Goal: Navigation & Orientation: Understand site structure

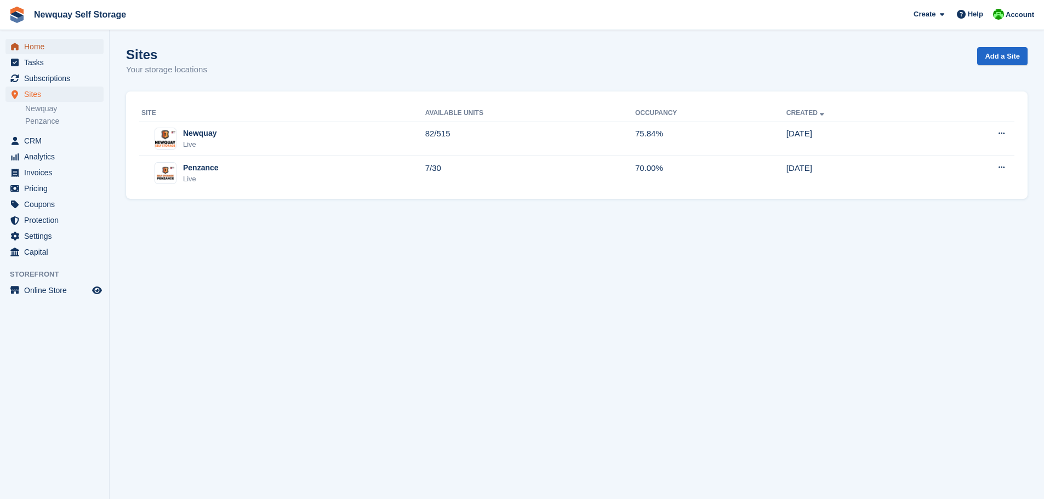
click at [38, 45] on span "Home" at bounding box center [57, 46] width 66 height 15
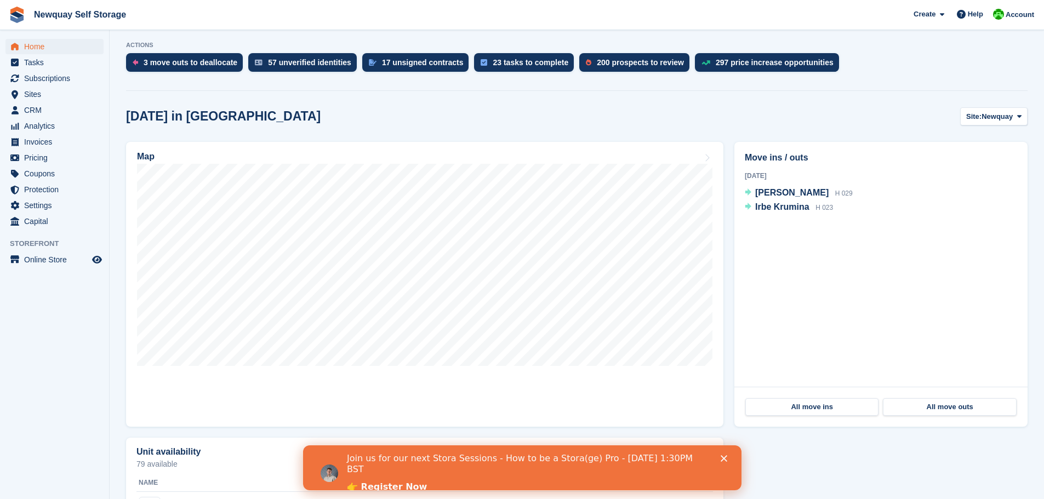
scroll to position [219, 0]
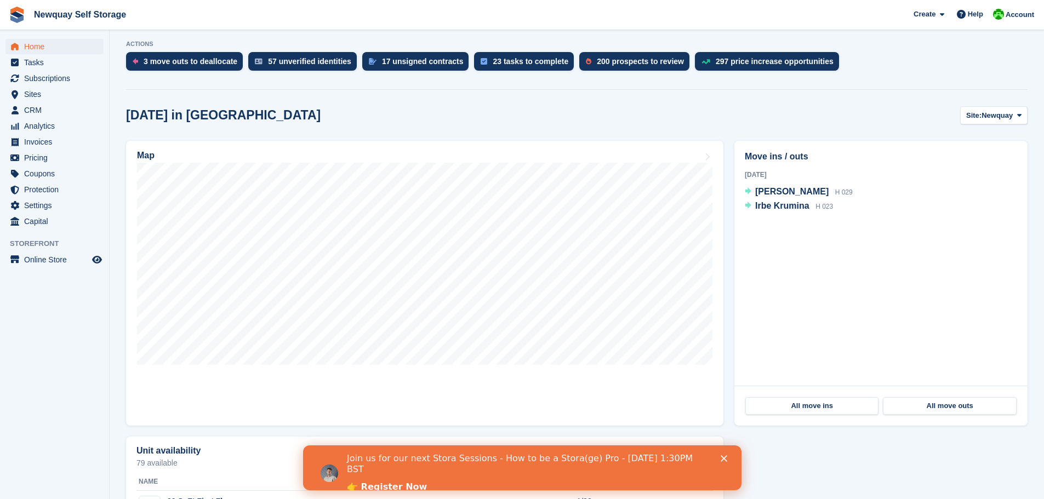
click at [724, 458] on icon "Close" at bounding box center [723, 459] width 7 height 7
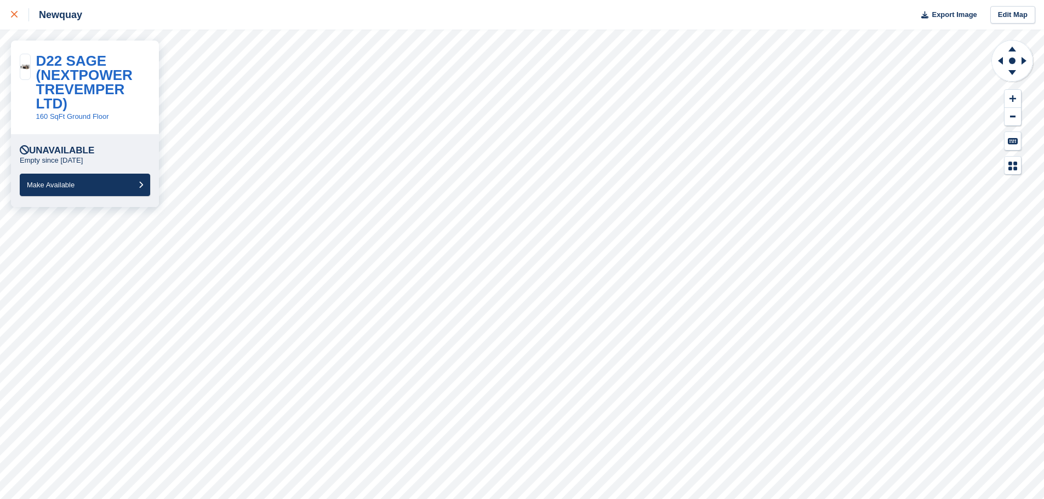
click at [18, 10] on div at bounding box center [20, 14] width 18 height 13
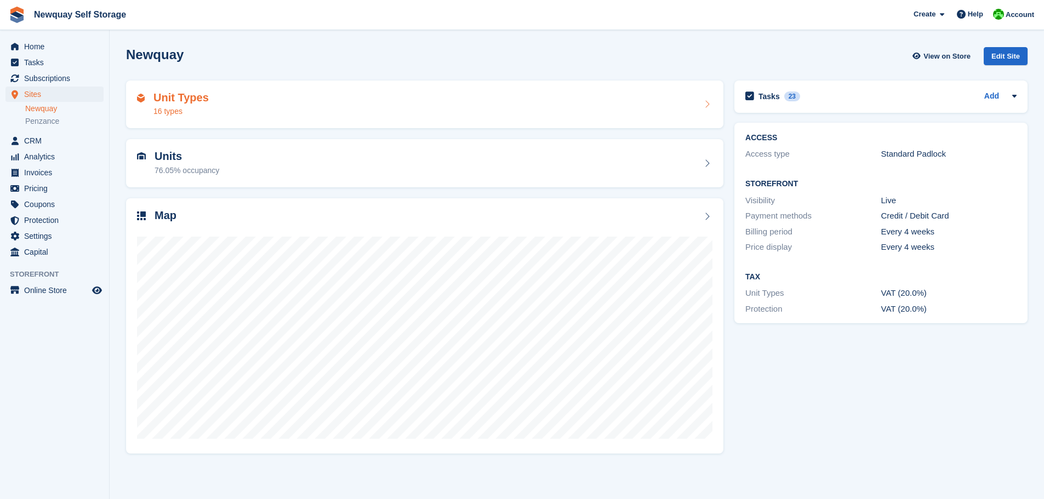
click at [177, 103] on h2 "Unit Types" at bounding box center [181, 98] width 55 height 13
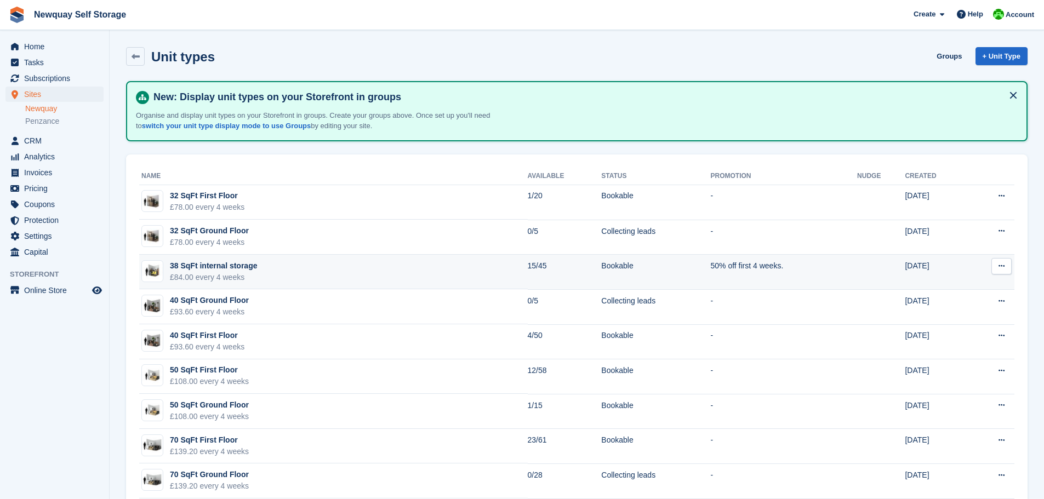
click at [1004, 265] on icon at bounding box center [1002, 266] width 6 height 7
click at [950, 287] on p "Edit unit type" at bounding box center [959, 288] width 95 height 14
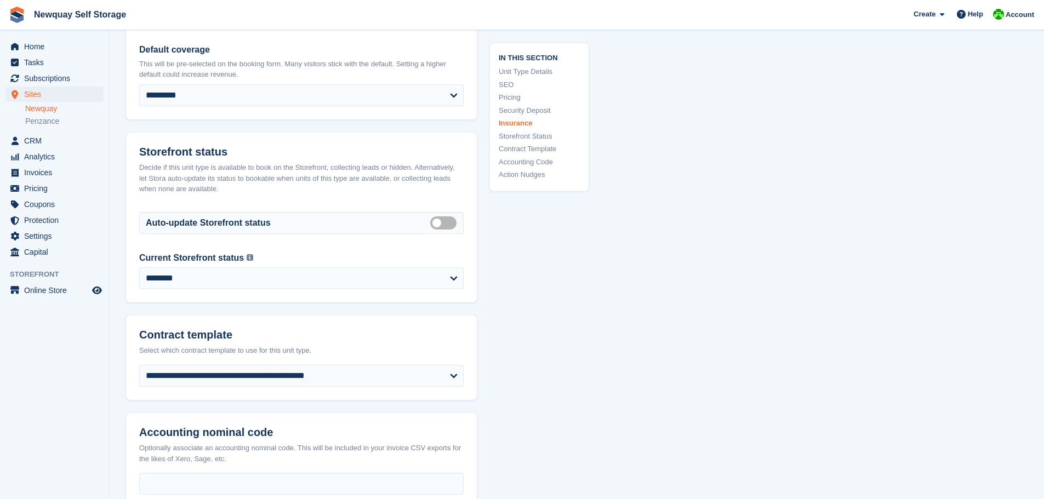
scroll to position [1590, 0]
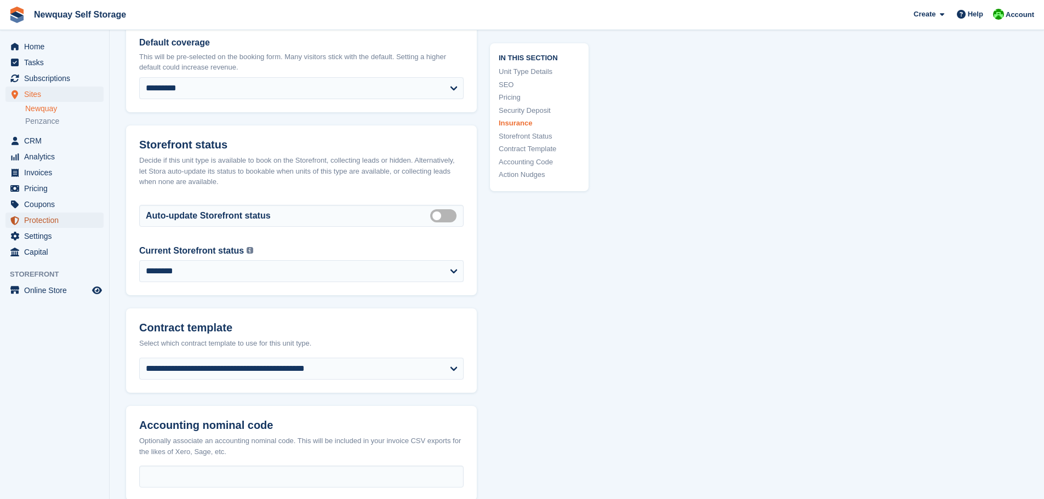
click at [44, 218] on span "Protection" at bounding box center [57, 220] width 66 height 15
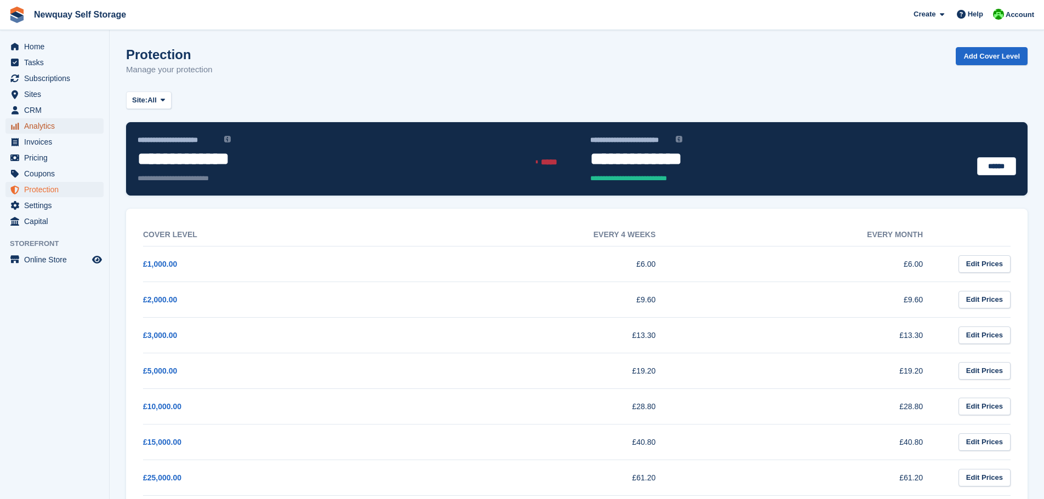
click at [45, 126] on span "Analytics" at bounding box center [57, 125] width 66 height 15
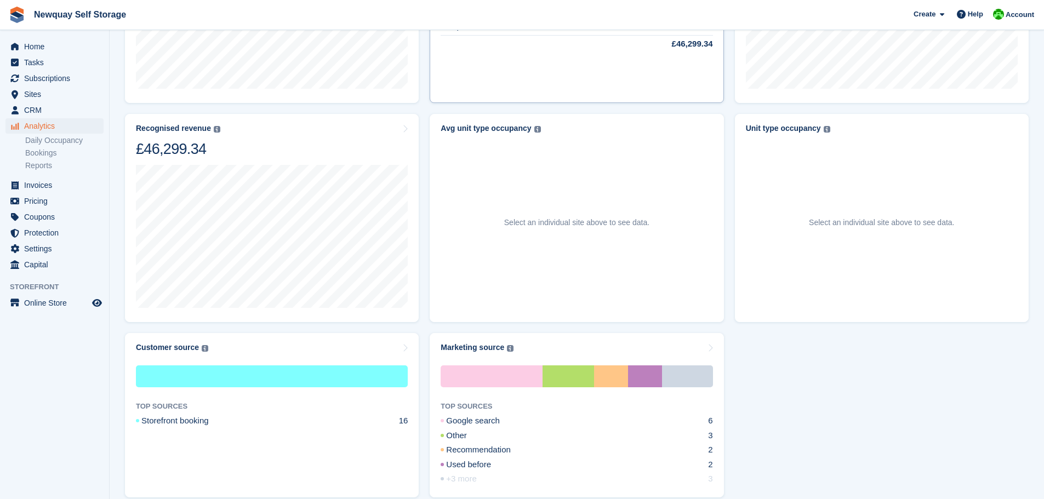
scroll to position [481, 0]
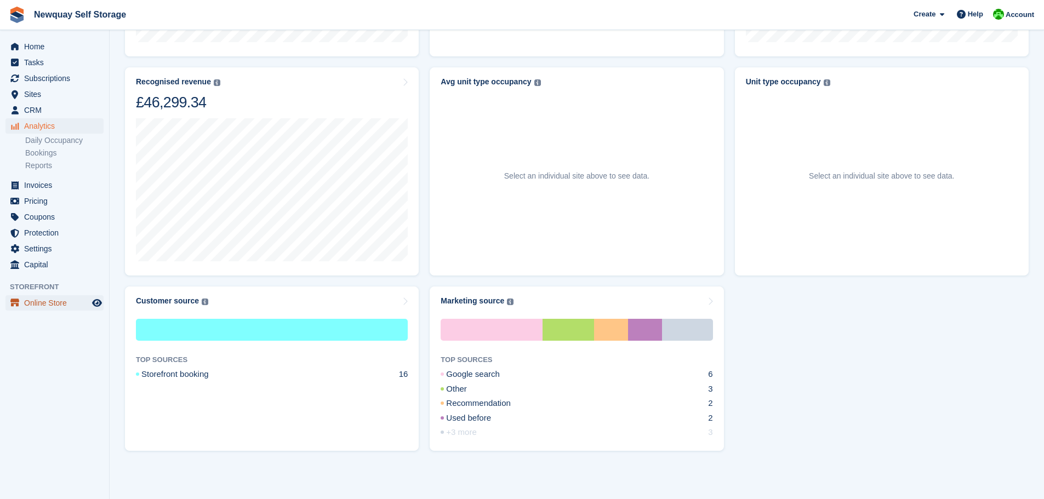
click at [49, 303] on span "Online Store" at bounding box center [57, 302] width 66 height 15
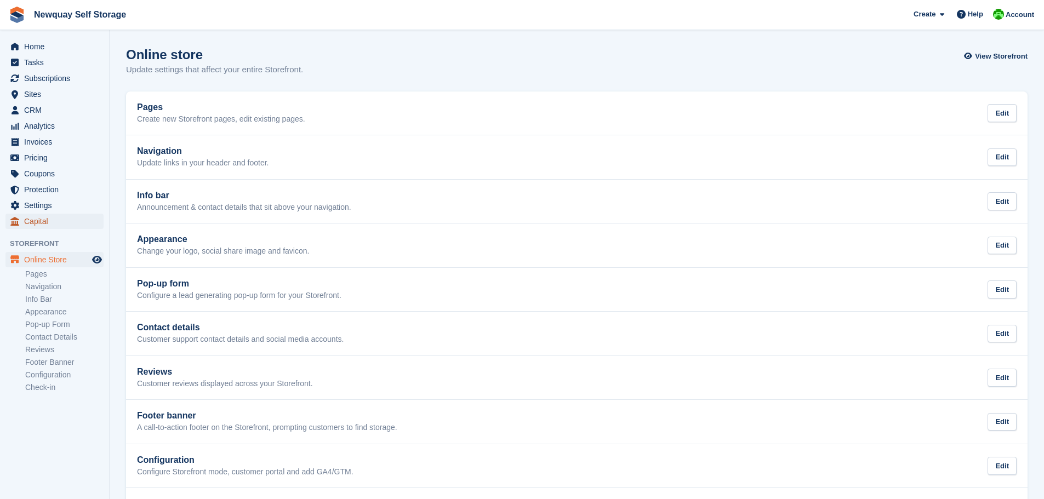
click at [40, 220] on span "Capital" at bounding box center [57, 221] width 66 height 15
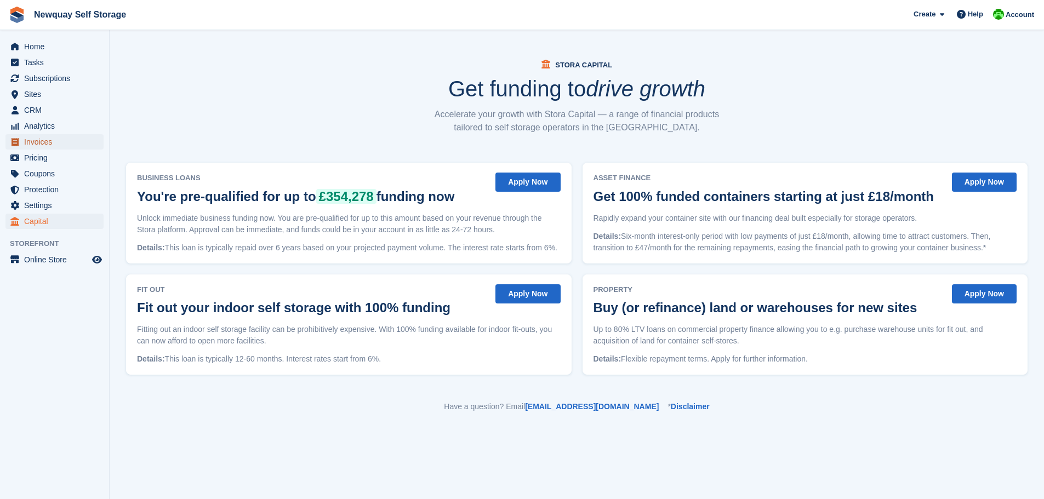
click at [34, 142] on span "Invoices" at bounding box center [57, 141] width 66 height 15
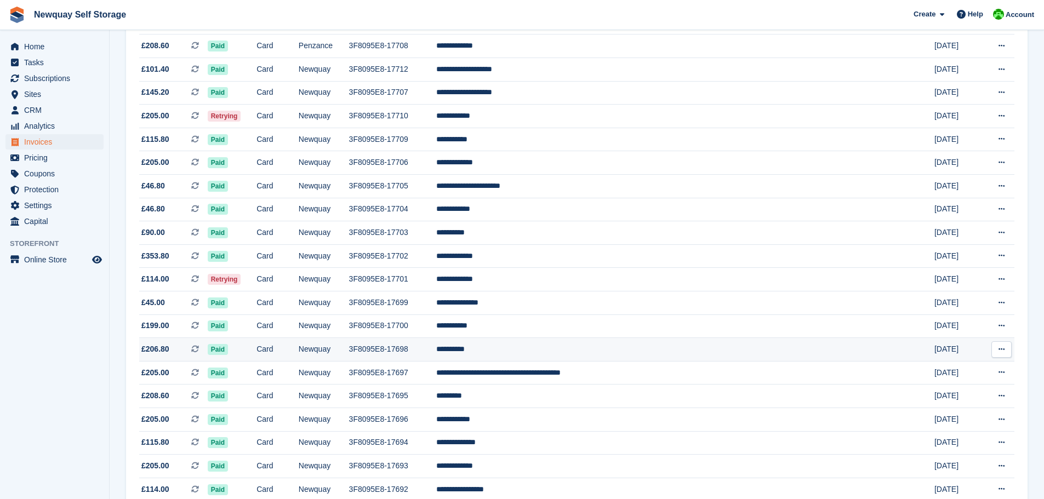
scroll to position [329, 0]
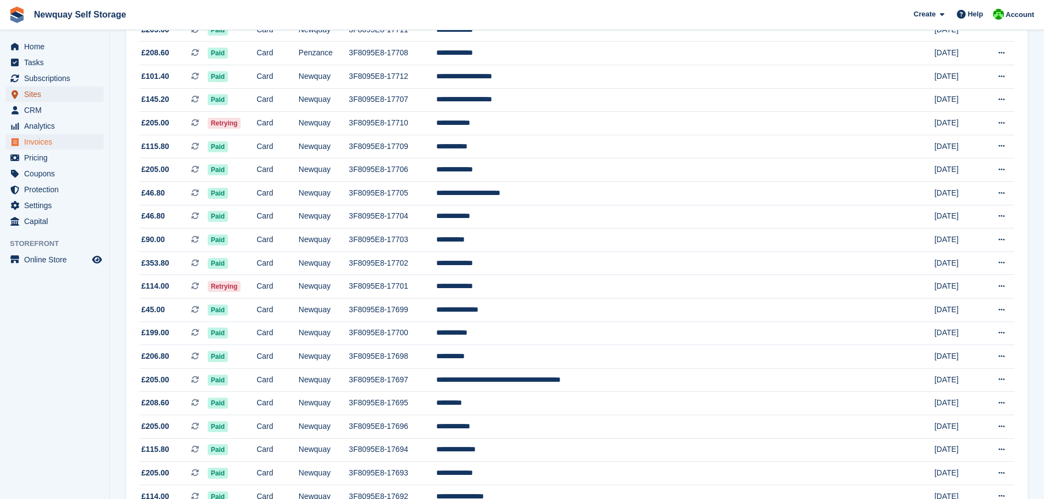
click at [44, 92] on span "Sites" at bounding box center [57, 94] width 66 height 15
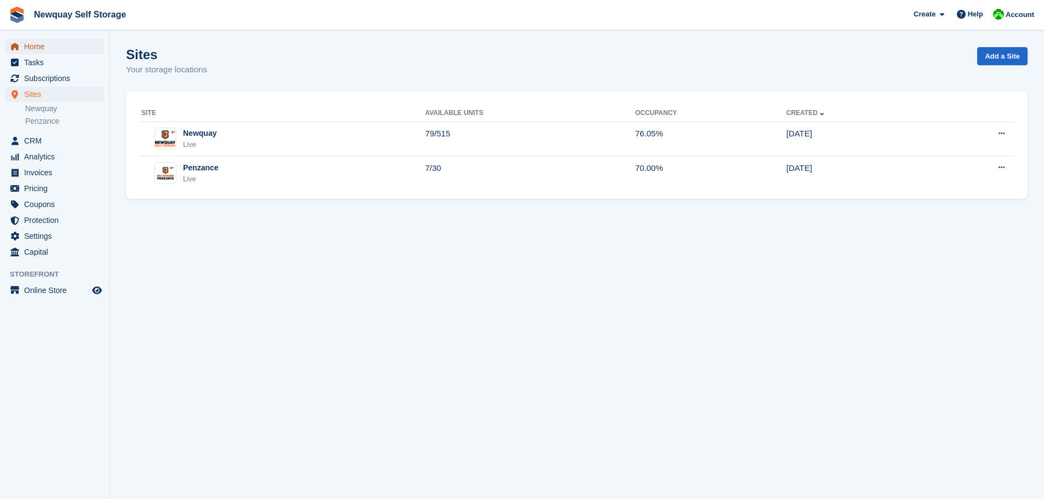
click at [38, 46] on span "Home" at bounding box center [57, 46] width 66 height 15
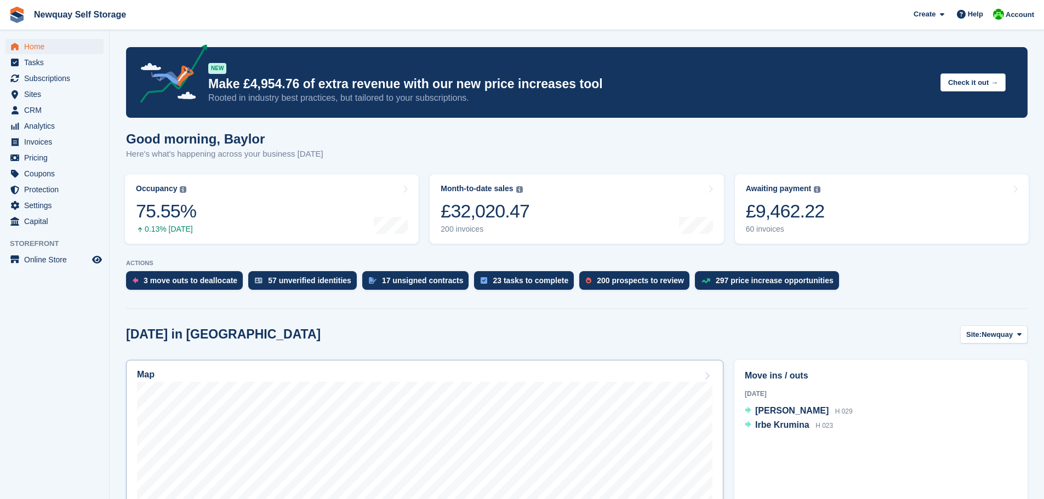
scroll to position [164, 0]
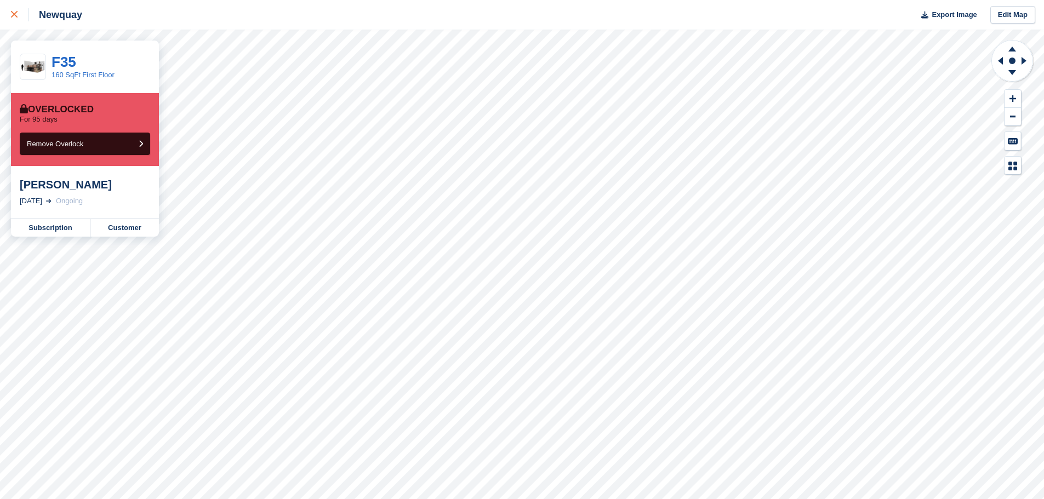
click at [15, 16] on icon at bounding box center [14, 14] width 7 height 7
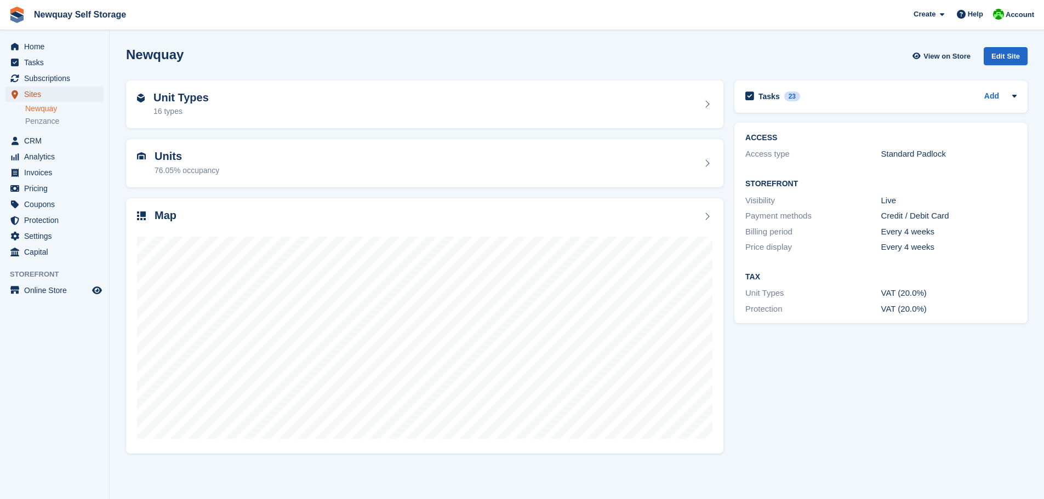
click at [36, 94] on span "Sites" at bounding box center [57, 94] width 66 height 15
